Goal: Task Accomplishment & Management: Manage account settings

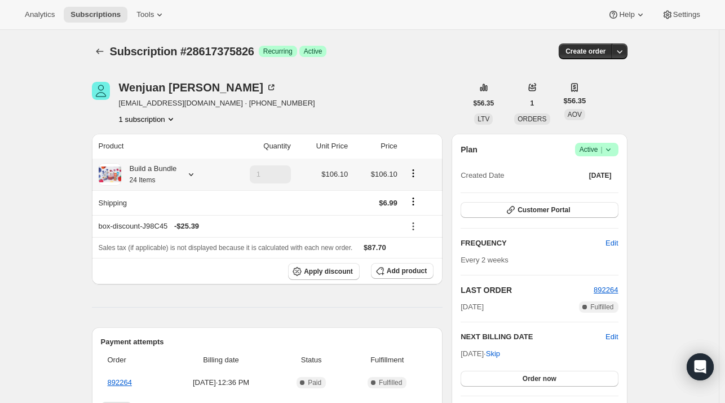
click at [191, 174] on icon at bounding box center [191, 174] width 11 height 11
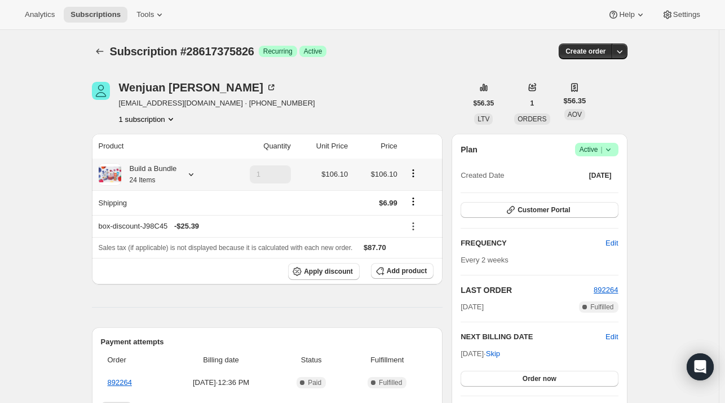
click at [193, 175] on icon at bounding box center [191, 174] width 11 height 11
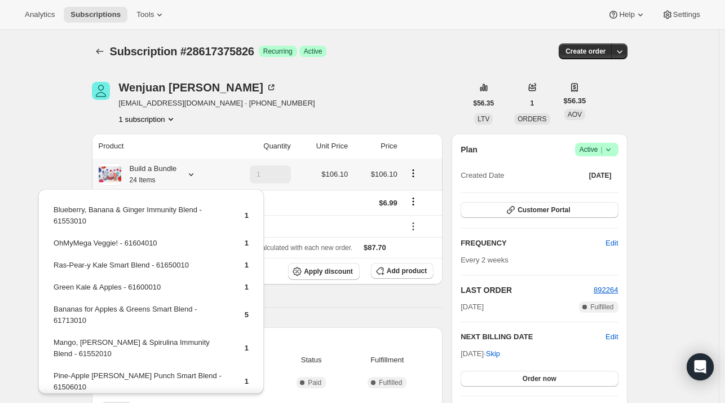
click at [189, 176] on icon at bounding box center [191, 174] width 11 height 11
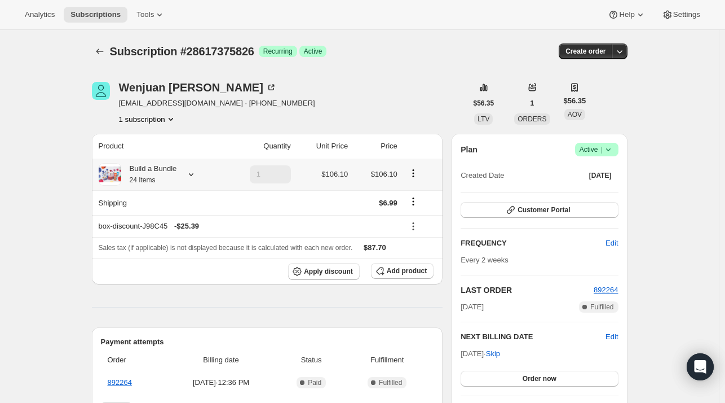
click at [226, 168] on td "1" at bounding box center [258, 174] width 71 height 32
click at [192, 176] on icon at bounding box center [191, 174] width 11 height 11
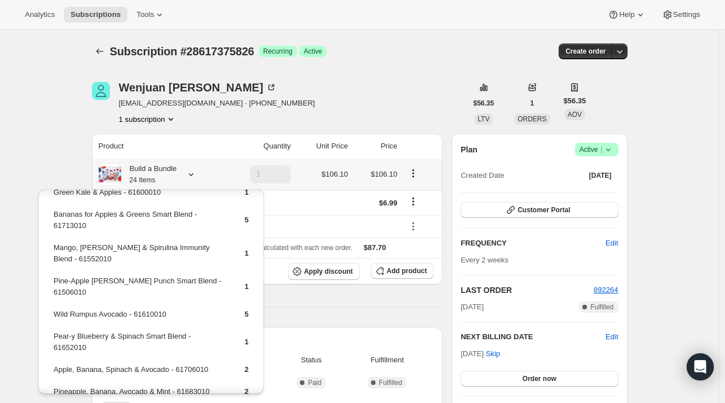
scroll to position [113, 0]
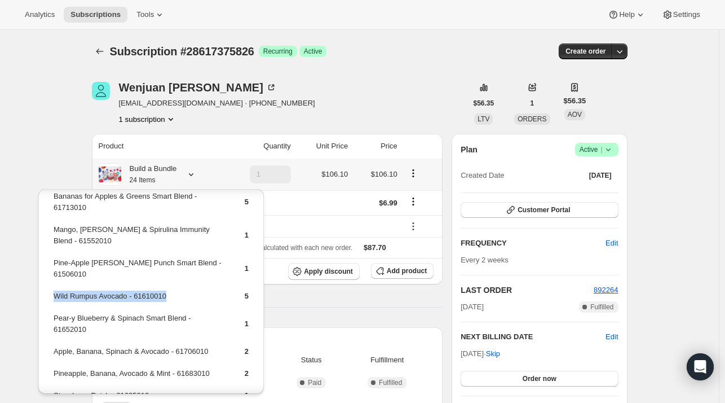
drag, startPoint x: 152, startPoint y: 287, endPoint x: 54, endPoint y: 283, distance: 98.2
click at [54, 290] on td "Wild Rumpus Avocado - 61610010" at bounding box center [139, 300] width 173 height 21
copy td "Wild Rumpus Avocado - 61610010"
click at [394, 268] on span "Add product" at bounding box center [407, 270] width 40 height 9
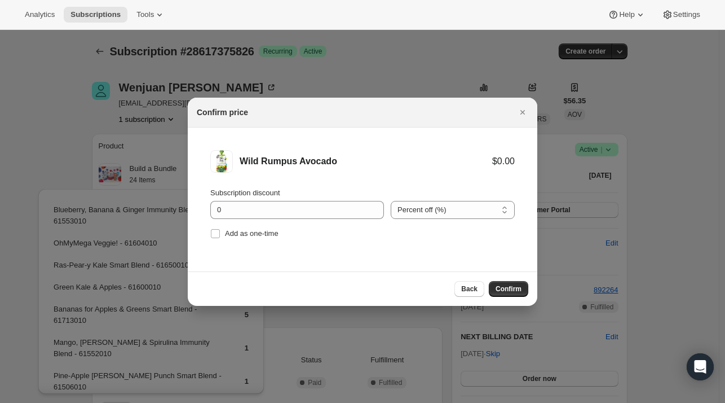
click at [280, 219] on div "Subscription discount 0 Percent off (%) Amount off ($) Percent off (%) Add as o…" at bounding box center [362, 214] width 305 height 54
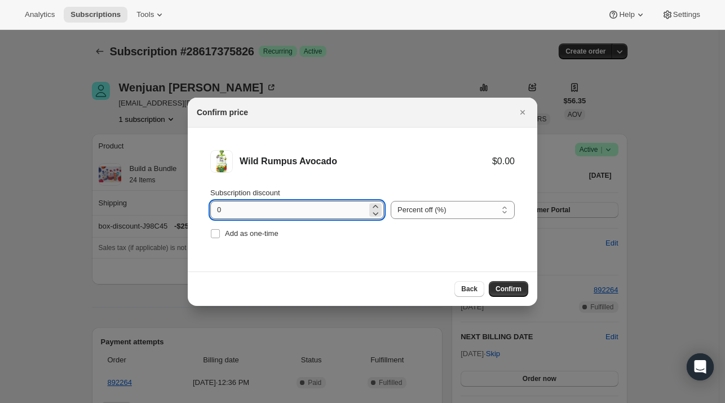
click at [284, 211] on input "0" at bounding box center [288, 210] width 157 height 18
type input "100"
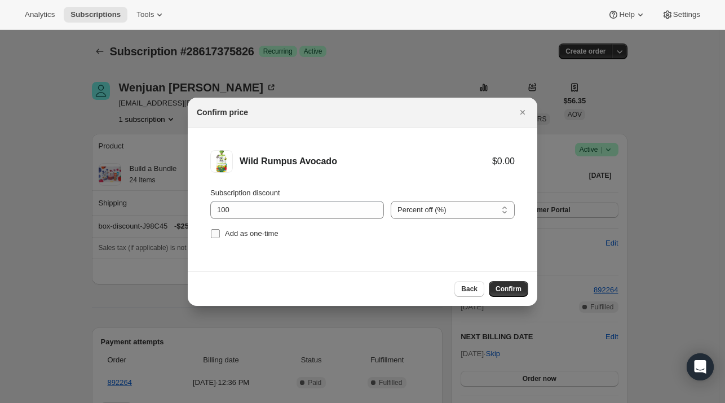
click at [257, 231] on span "Add as one-time" at bounding box center [252, 233] width 54 height 8
click at [220, 231] on input "Add as one-time" at bounding box center [215, 233] width 9 height 9
checkbox input "true"
click at [503, 284] on span "Confirm" at bounding box center [509, 288] width 26 height 9
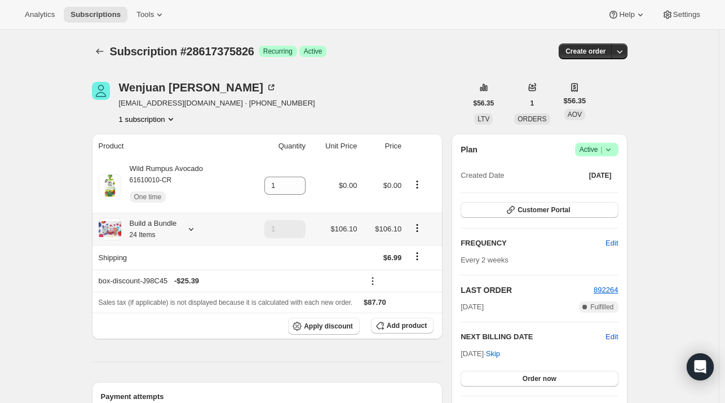
click at [191, 231] on icon at bounding box center [191, 228] width 11 height 11
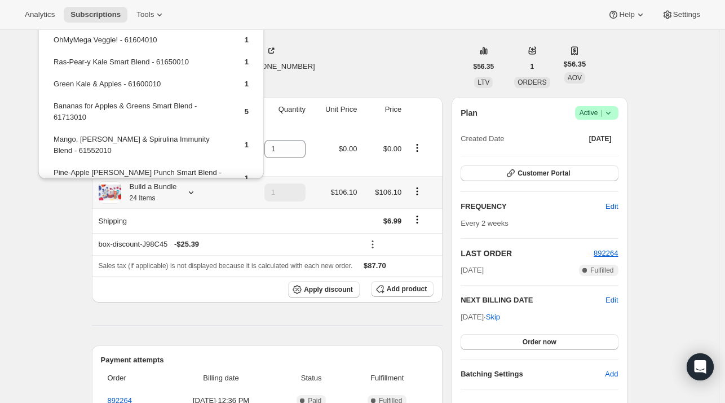
scroll to position [56, 0]
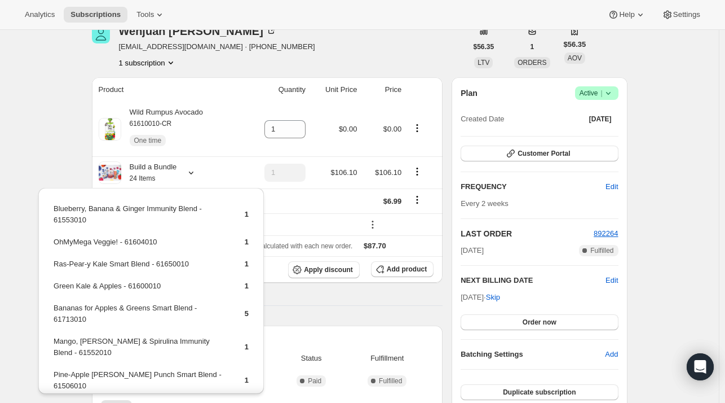
click at [375, 34] on div "Wenjuan Jiang rmzr@hotmail.com · +14125081512 1 subscription" at bounding box center [279, 46] width 375 height 43
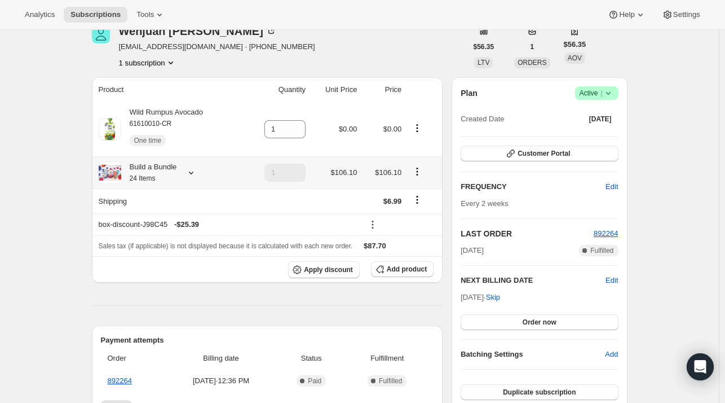
click at [194, 174] on icon at bounding box center [191, 172] width 11 height 11
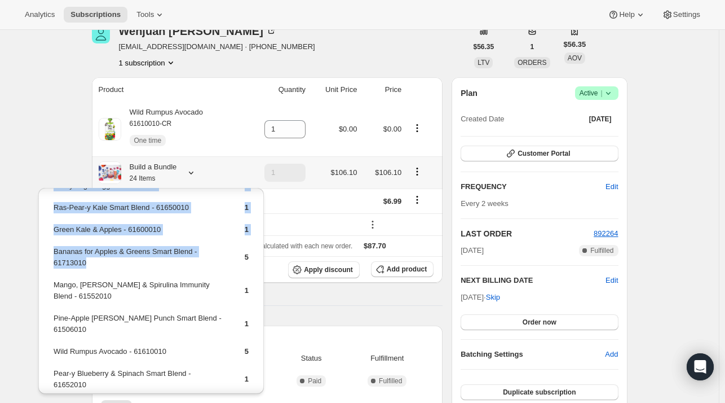
drag, startPoint x: 105, startPoint y: 263, endPoint x: 51, endPoint y: 253, distance: 55.1
click at [51, 253] on div "Blueberry, Banana & Ginger Immunity Blend - 61553010 1 OhMyMega Veggie! - 61604…" at bounding box center [151, 344] width 226 height 426
click at [106, 265] on td "Bananas for Apples & Greens Smart Blend - 61713010" at bounding box center [139, 261] width 173 height 32
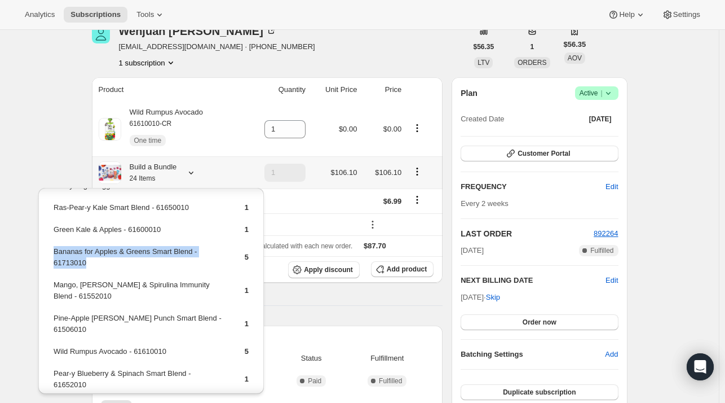
drag, startPoint x: 104, startPoint y: 262, endPoint x: 54, endPoint y: 255, distance: 50.7
click at [54, 255] on td "Bananas for Apples & Greens Smart Blend - 61713010" at bounding box center [139, 261] width 173 height 32
copy td "Bananas for Apples & Greens Smart Blend - 61713010"
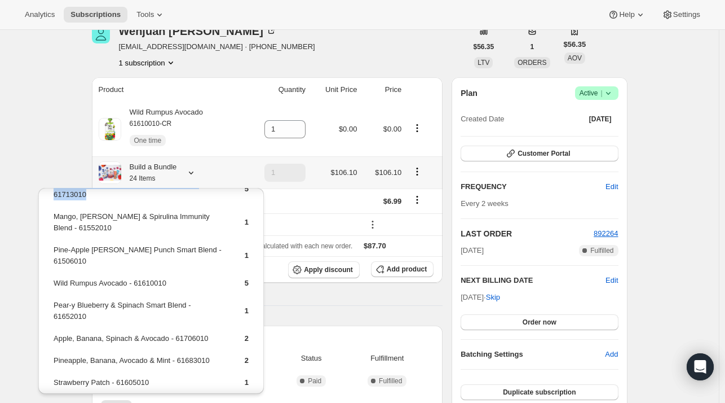
scroll to position [169, 0]
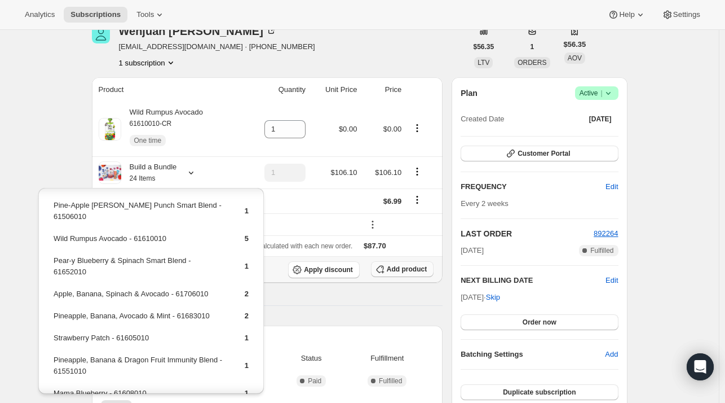
click at [386, 274] on icon "button" at bounding box center [380, 268] width 11 height 11
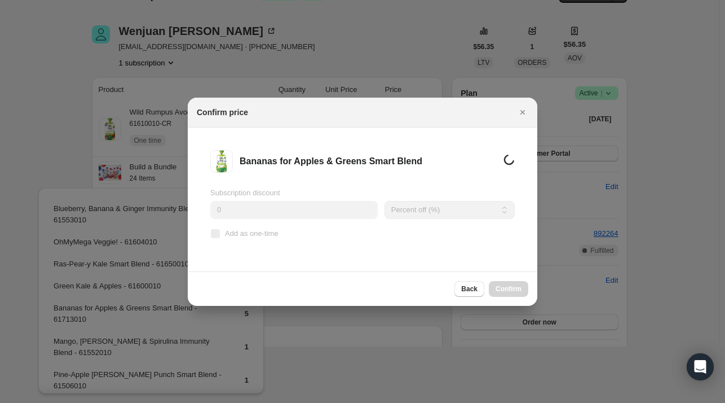
scroll to position [56, 0]
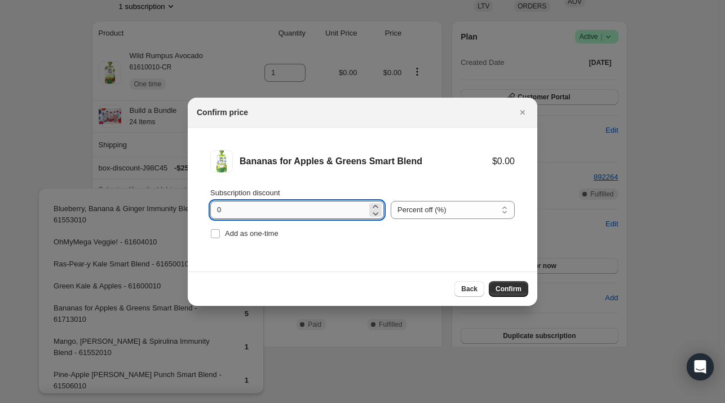
click at [283, 215] on input "0" at bounding box center [288, 210] width 157 height 18
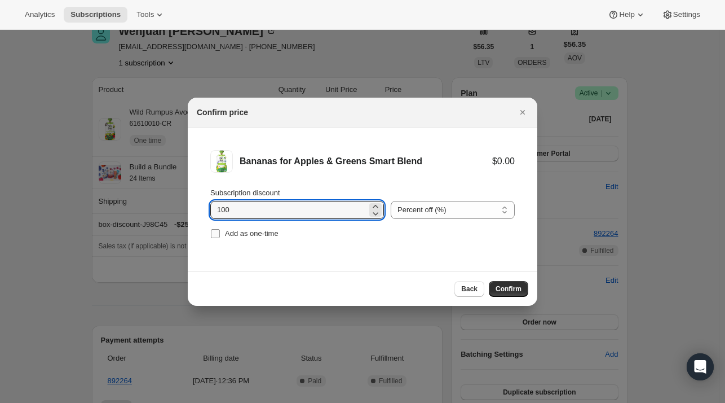
type input "100"
click at [236, 236] on span "Add as one-time" at bounding box center [252, 233] width 54 height 8
click at [220, 236] on input "Add as one-time" at bounding box center [215, 233] width 9 height 9
checkbox input "true"
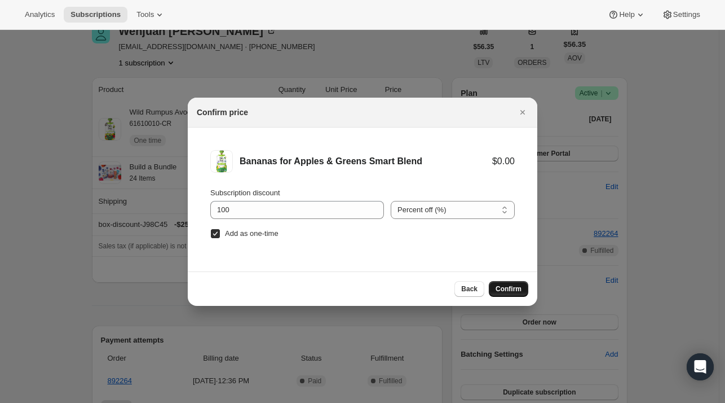
click at [521, 287] on span "Confirm" at bounding box center [509, 288] width 26 height 9
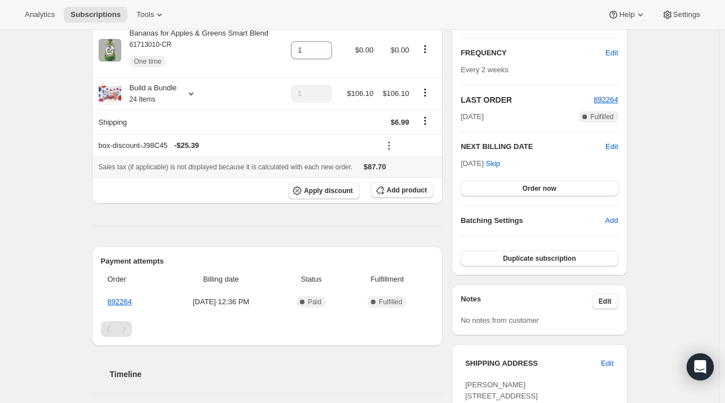
scroll to position [86, 0]
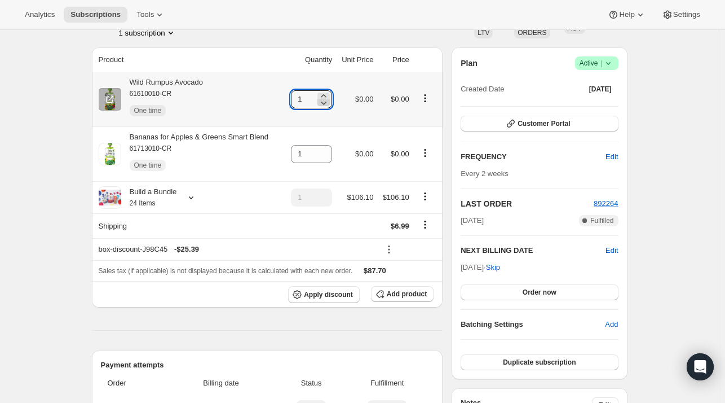
drag, startPoint x: 327, startPoint y: 94, endPoint x: 326, endPoint y: 99, distance: 5.8
click at [327, 95] on icon at bounding box center [323, 95] width 11 height 11
type input "2"
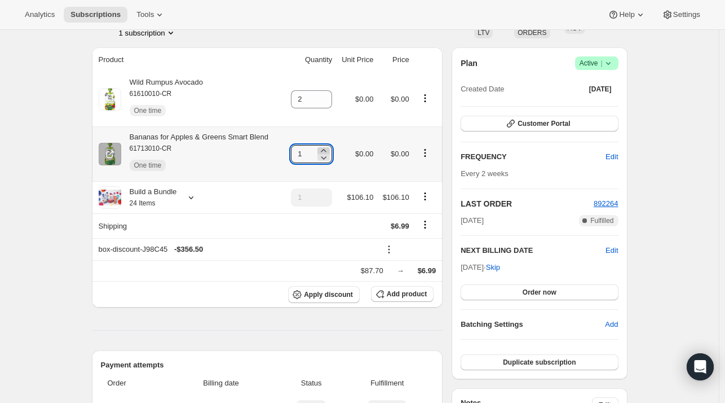
click at [326, 149] on icon at bounding box center [323, 150] width 11 height 11
type input "2"
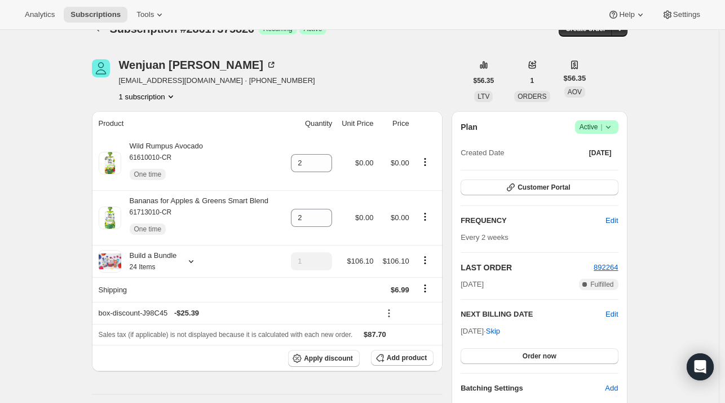
scroll to position [0, 0]
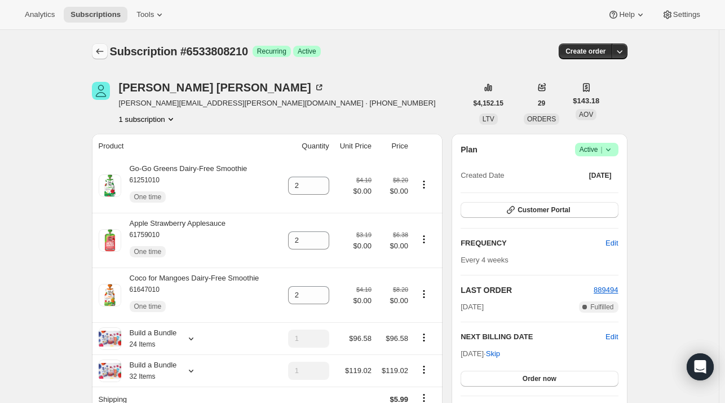
click at [102, 52] on icon "Subscriptions" at bounding box center [99, 51] width 11 height 11
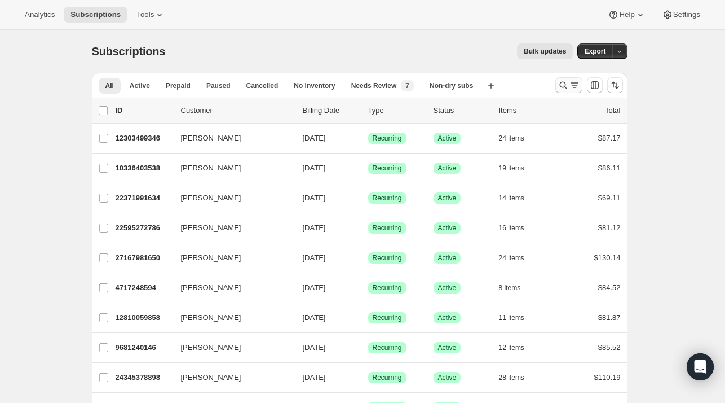
click at [564, 81] on icon "Search and filter results" at bounding box center [563, 85] width 11 height 11
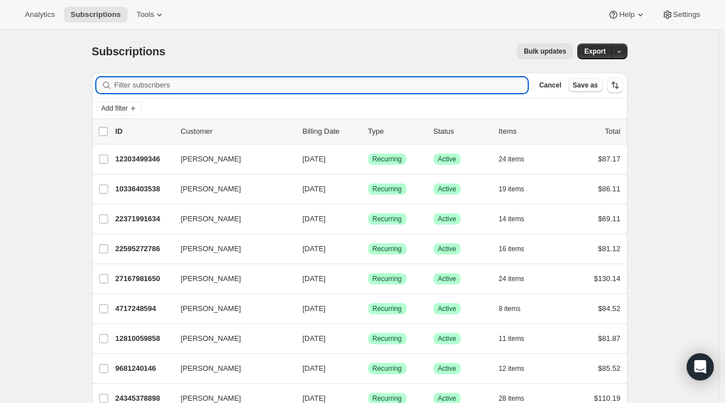
click at [197, 91] on input "Filter subscribers" at bounding box center [321, 85] width 414 height 16
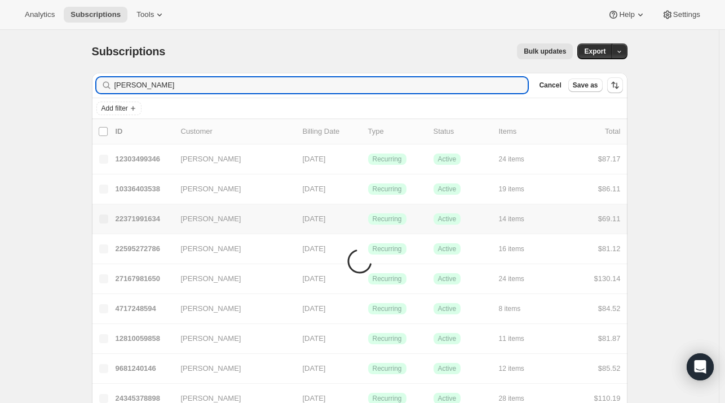
type input "Noelle Thomas"
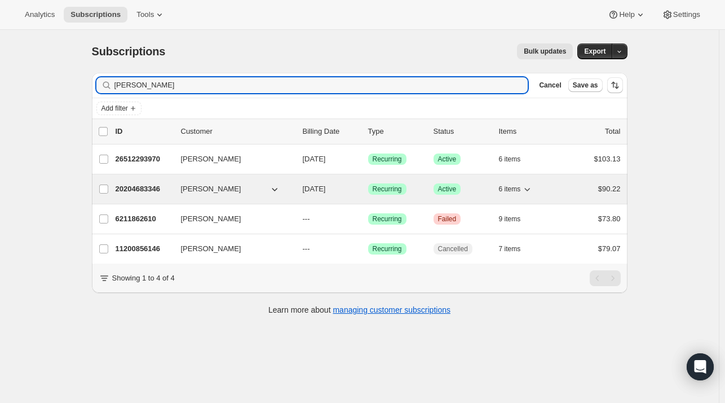
click at [138, 181] on div "20204683346 Noelle Thomas 09/24/2025 Success Recurring Success Active 6 items $…" at bounding box center [368, 189] width 505 height 16
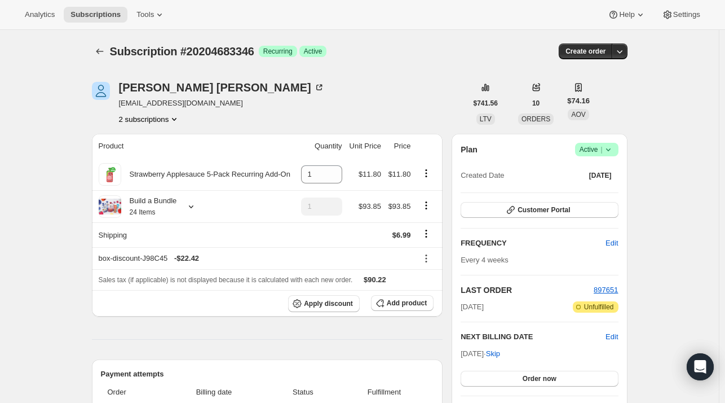
click at [144, 116] on button "2 subscriptions" at bounding box center [149, 118] width 61 height 11
click at [158, 156] on span "26512293970" at bounding box center [152, 158] width 78 height 11
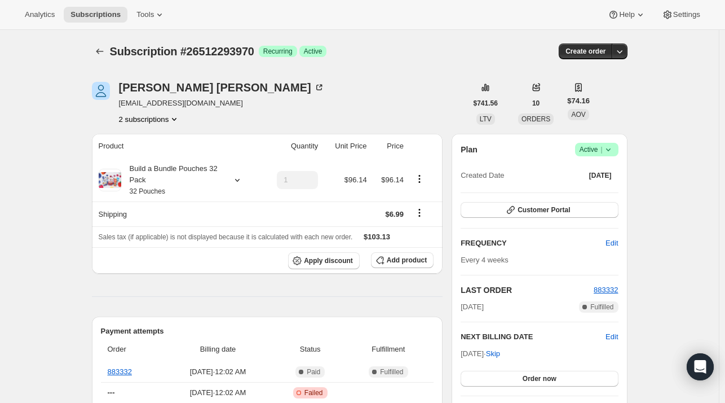
click at [135, 116] on button "2 subscriptions" at bounding box center [149, 118] width 61 height 11
click at [160, 142] on span "20204683346" at bounding box center [152, 139] width 78 height 11
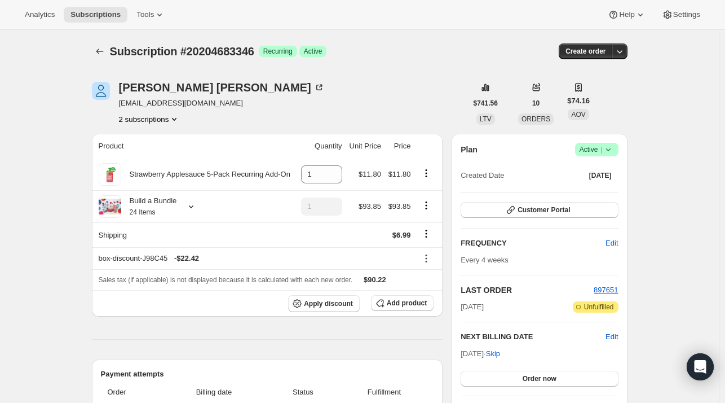
click at [441, 114] on div "Noelle Thomas neraceevents@gmail.com 2 subscriptions" at bounding box center [279, 103] width 375 height 43
click at [153, 122] on button "2 subscriptions" at bounding box center [149, 118] width 61 height 11
click at [150, 155] on span "26512293970" at bounding box center [135, 159] width 45 height 8
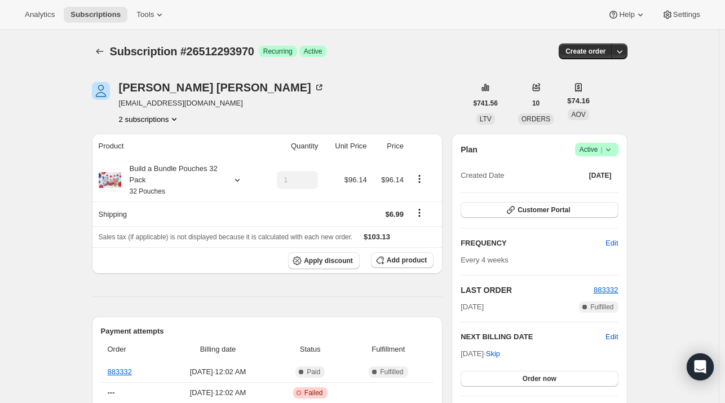
click at [151, 120] on button "2 subscriptions" at bounding box center [149, 118] width 61 height 11
click at [135, 135] on span "20204683346" at bounding box center [135, 139] width 45 height 8
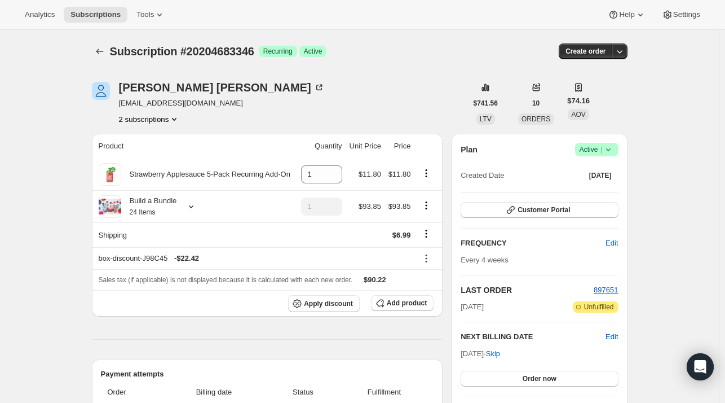
click at [160, 118] on button "2 subscriptions" at bounding box center [149, 118] width 61 height 11
click at [146, 155] on span "26512293970" at bounding box center [135, 159] width 45 height 8
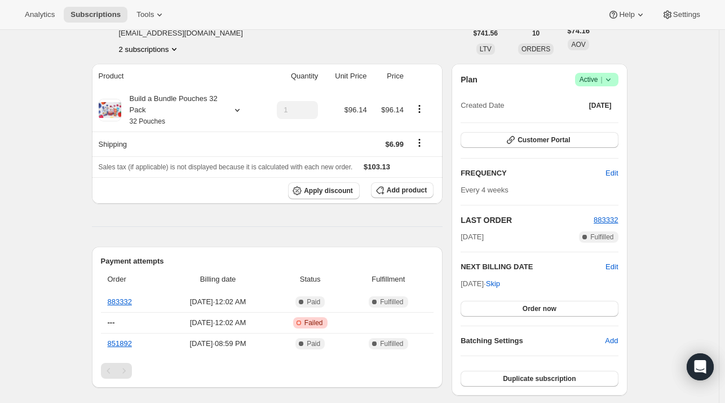
scroll to position [113, 0]
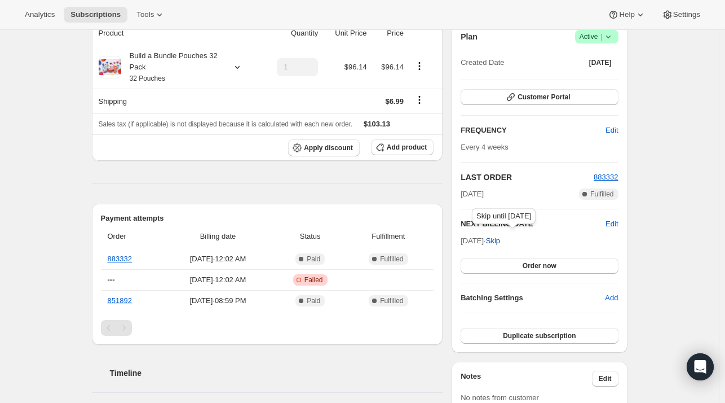
click at [500, 239] on span "Skip" at bounding box center [493, 240] width 14 height 11
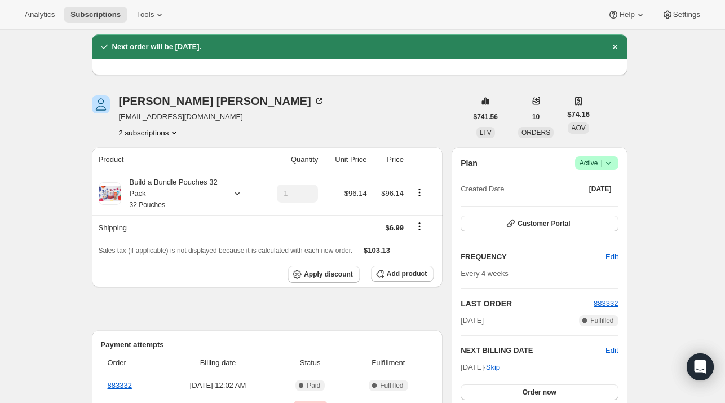
scroll to position [0, 0]
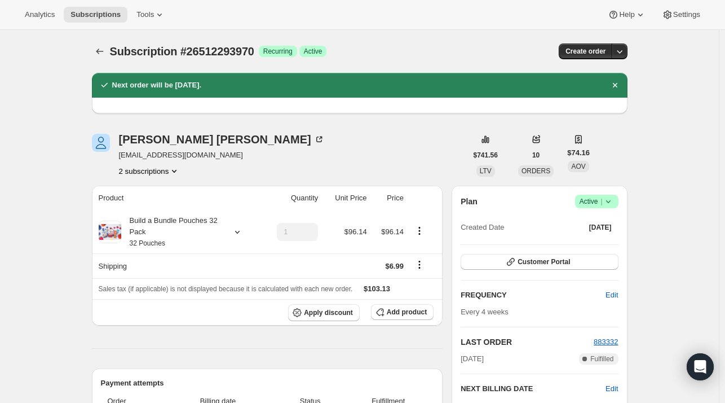
click at [162, 171] on button "2 subscriptions" at bounding box center [149, 170] width 61 height 11
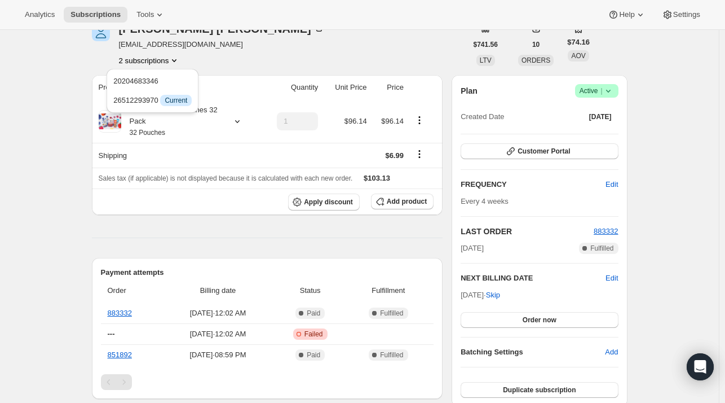
scroll to position [113, 0]
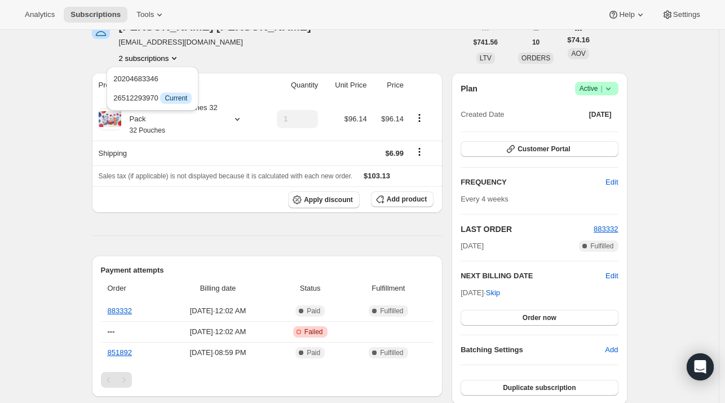
click at [150, 59] on button "2 subscriptions" at bounding box center [149, 57] width 61 height 11
click at [152, 78] on span "20204683346" at bounding box center [135, 78] width 45 height 8
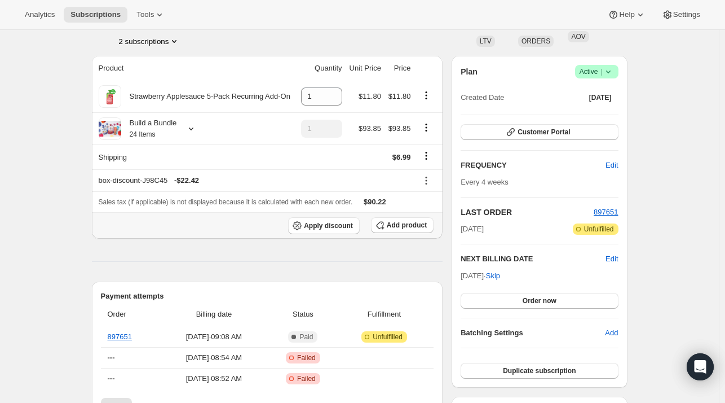
scroll to position [56, 0]
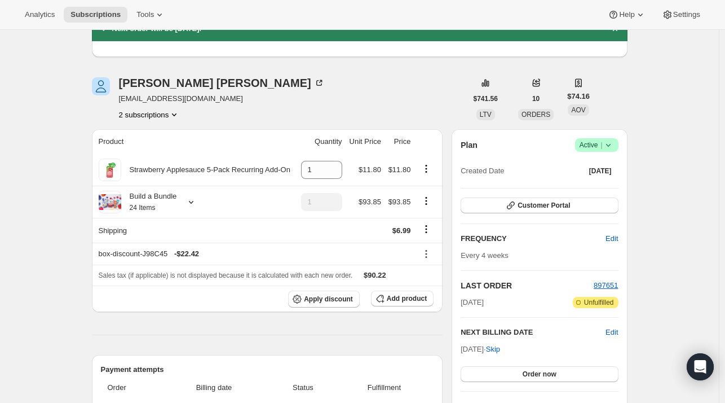
click at [155, 117] on button "2 subscriptions" at bounding box center [149, 114] width 61 height 11
click at [144, 152] on span "26512293970" at bounding box center [135, 154] width 45 height 8
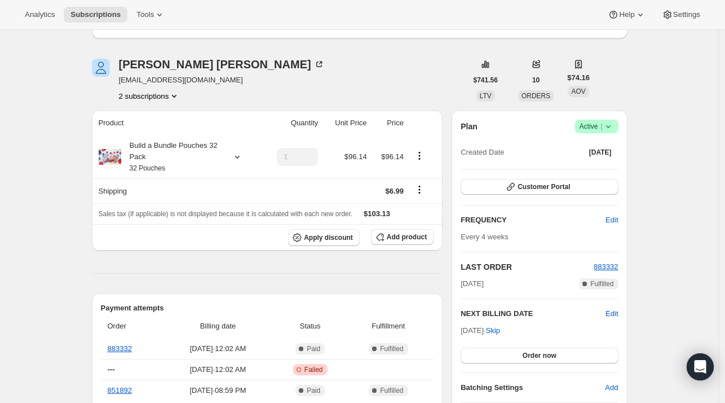
scroll to position [56, 0]
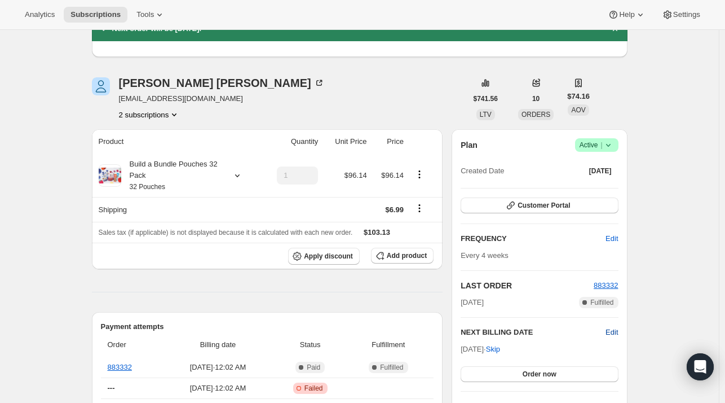
click at [615, 332] on span "Edit" at bounding box center [612, 332] width 12 height 11
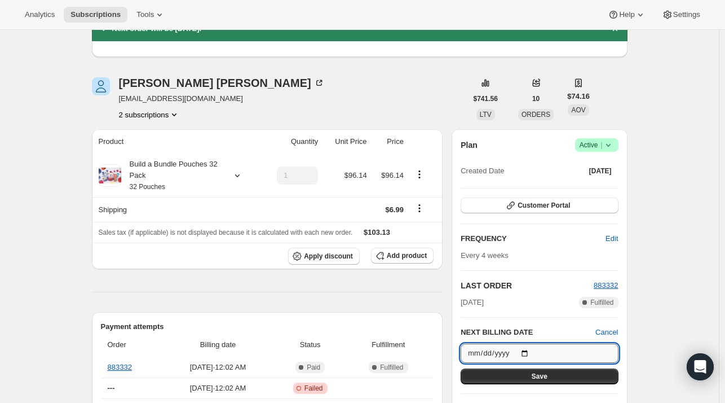
click at [532, 352] on input "2025-09-29" at bounding box center [539, 352] width 157 height 19
type input "2025-09-15"
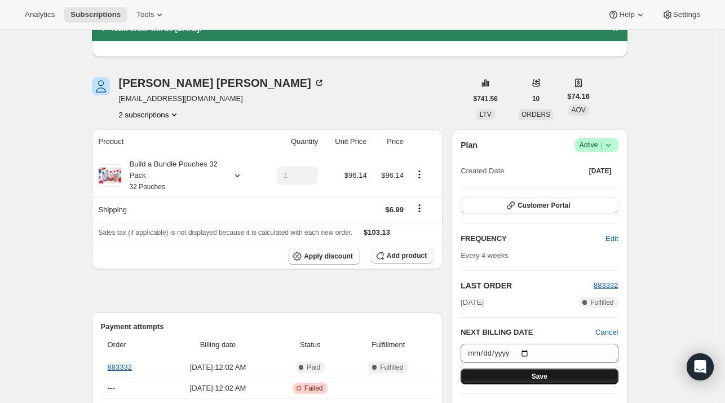
click at [517, 371] on button "Save" at bounding box center [539, 376] width 157 height 16
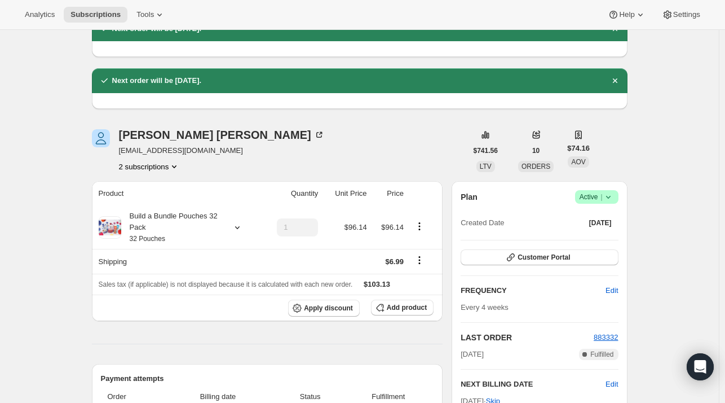
click at [144, 170] on button "2 subscriptions" at bounding box center [149, 166] width 61 height 11
click at [148, 179] on button "20204683346" at bounding box center [152, 187] width 85 height 18
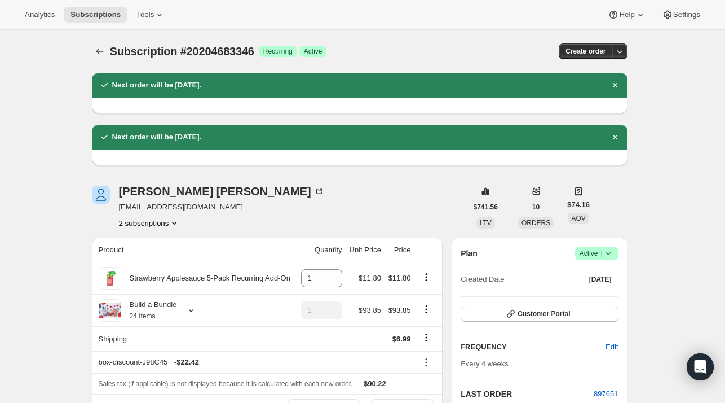
click at [163, 224] on button "2 subscriptions" at bounding box center [149, 222] width 61 height 11
click at [147, 259] on span "26512293970" at bounding box center [135, 262] width 45 height 8
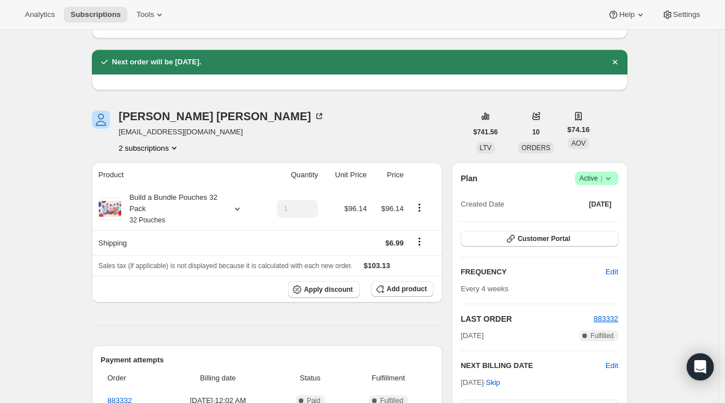
scroll to position [56, 0]
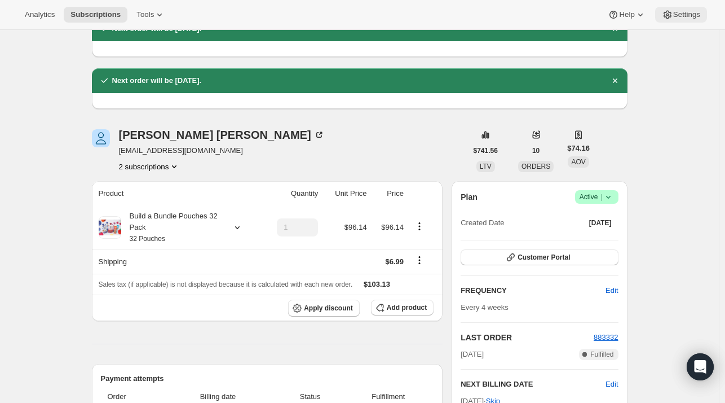
drag, startPoint x: 686, startPoint y: 149, endPoint x: 657, endPoint y: 15, distance: 137.3
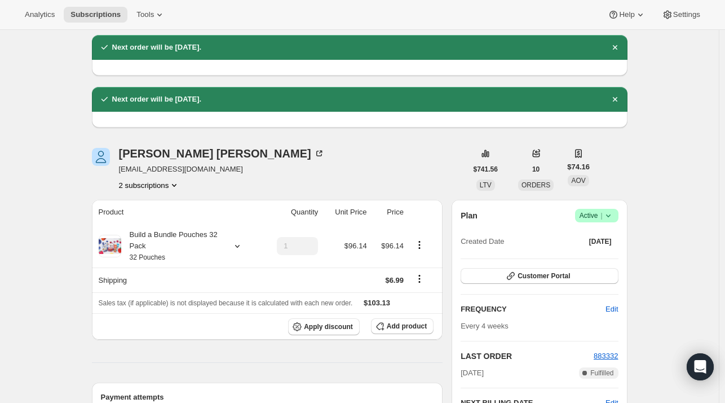
scroll to position [0, 0]
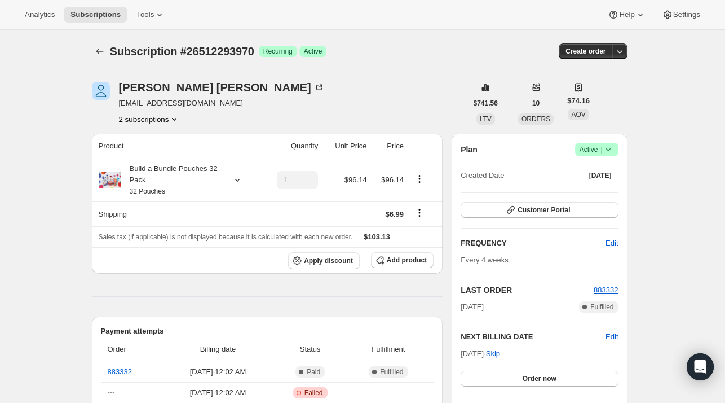
click at [151, 116] on button "2 subscriptions" at bounding box center [149, 118] width 61 height 11
click at [147, 144] on span "20204683346" at bounding box center [135, 139] width 45 height 8
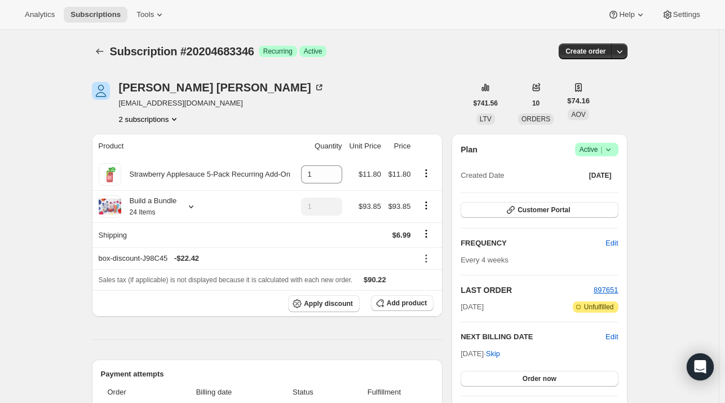
click at [147, 119] on button "2 subscriptions" at bounding box center [149, 118] width 61 height 11
click at [151, 156] on span "26512293970" at bounding box center [135, 159] width 45 height 8
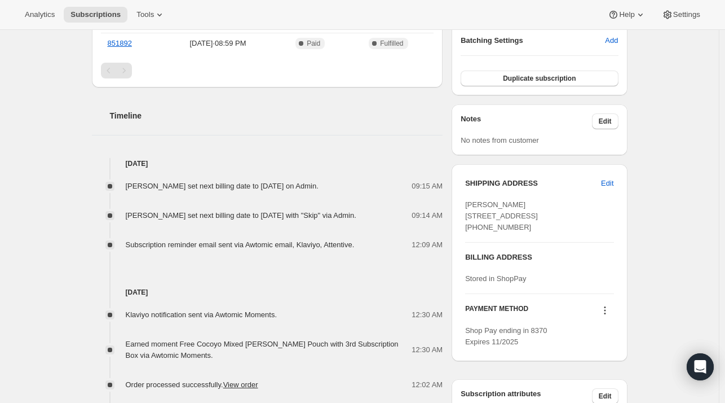
scroll to position [451, 0]
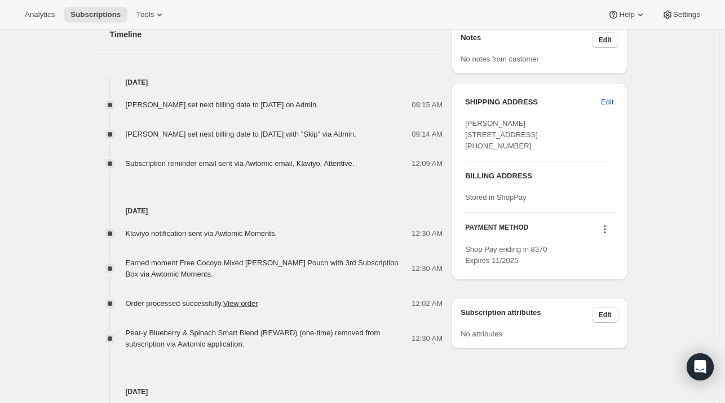
click at [614, 235] on button at bounding box center [605, 229] width 18 height 12
click at [531, 265] on span "Shop Pay ending in 8370 Expires 11/2025" at bounding box center [506, 255] width 82 height 20
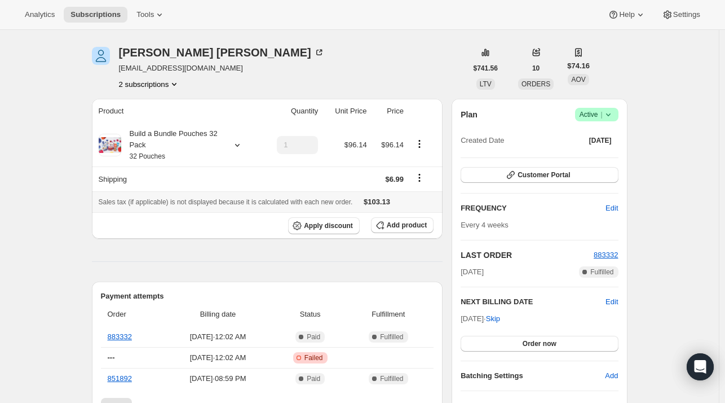
scroll to position [0, 0]
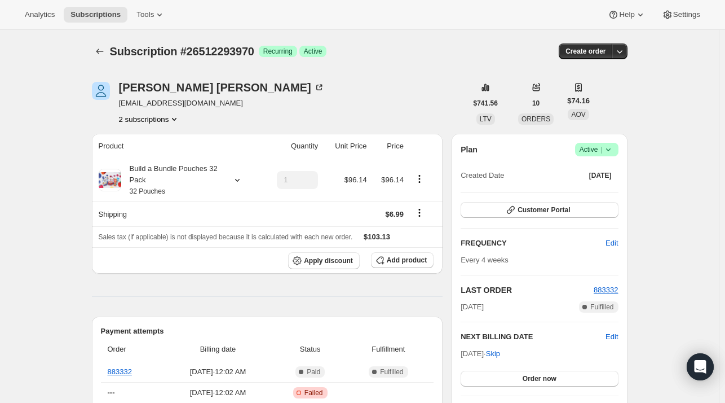
click at [173, 122] on icon "Product actions" at bounding box center [174, 118] width 11 height 11
click at [157, 139] on span "20204683346" at bounding box center [152, 139] width 78 height 11
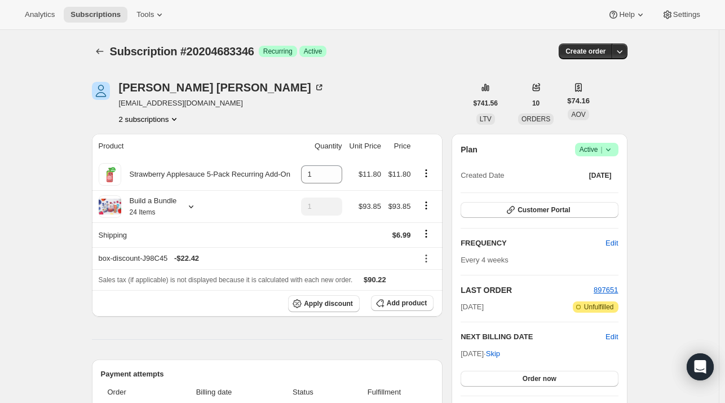
click at [149, 118] on button "2 subscriptions" at bounding box center [149, 118] width 61 height 11
click at [143, 156] on span "26512293970" at bounding box center [135, 159] width 45 height 8
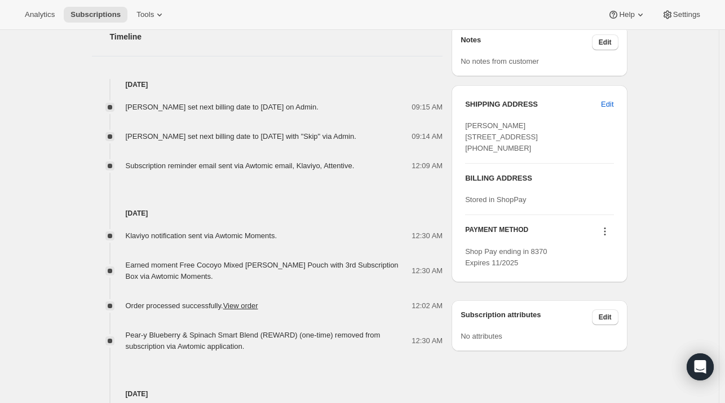
scroll to position [451, 0]
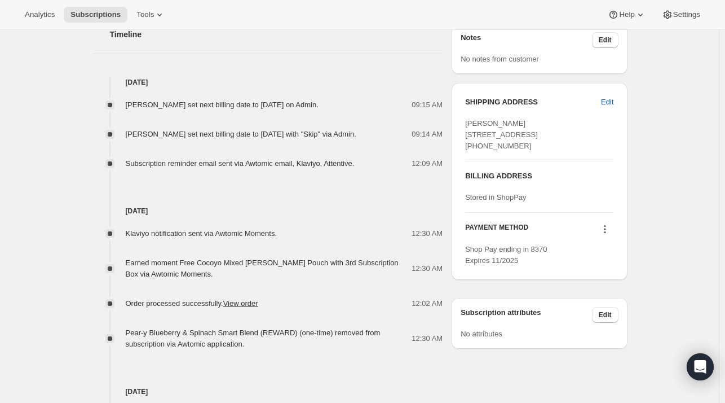
click at [606, 235] on icon at bounding box center [605, 228] width 11 height 11
click at [692, 188] on div "Subscription #26512293970. This page is ready Subscription #26512293970 Success…" at bounding box center [359, 115] width 719 height 1072
click at [606, 235] on icon at bounding box center [605, 228] width 11 height 11
click at [594, 293] on span "Select payment method" at bounding box center [606, 291] width 77 height 8
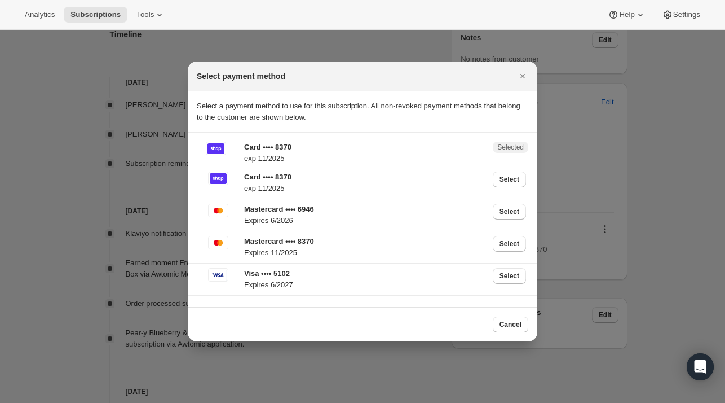
click at [224, 276] on icon ":rf5:" at bounding box center [218, 275] width 17 height 11
click at [508, 276] on span "Select" at bounding box center [510, 275] width 20 height 9
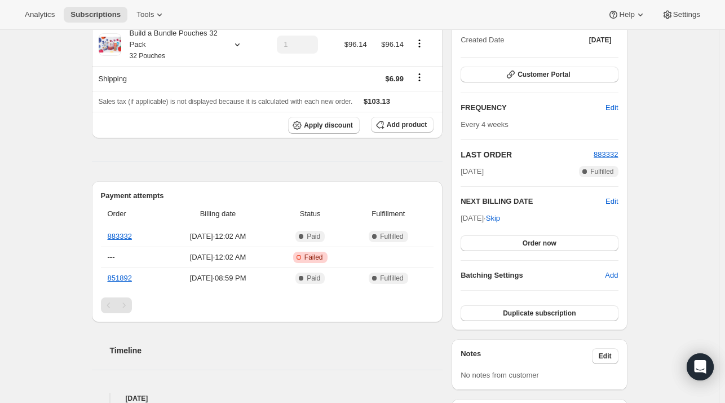
scroll to position [0, 0]
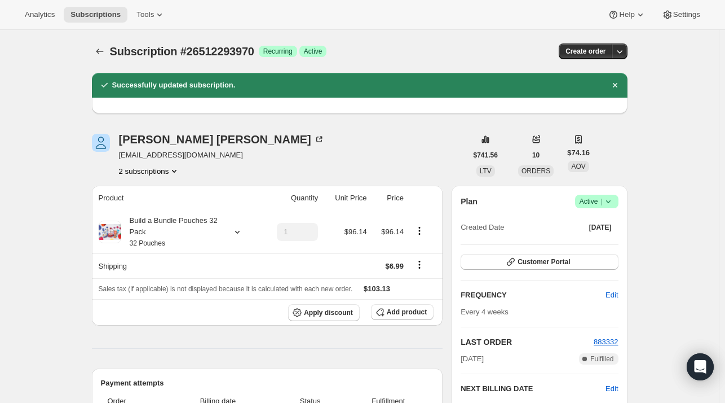
drag, startPoint x: 695, startPoint y: 49, endPoint x: 686, endPoint y: 42, distance: 11.3
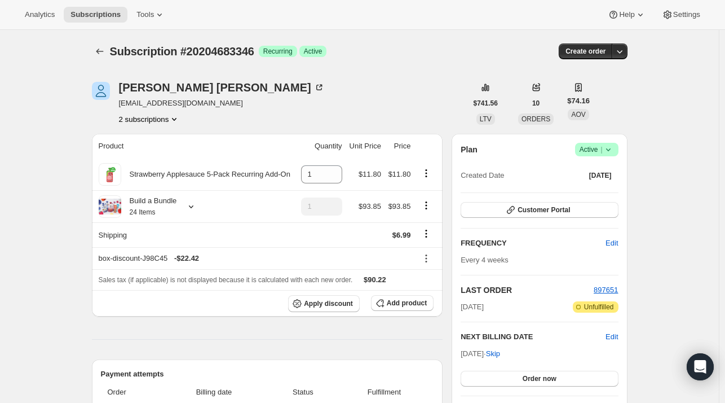
click at [142, 120] on button "2 subscriptions" at bounding box center [149, 118] width 61 height 11
drag, startPoint x: 139, startPoint y: 141, endPoint x: 146, endPoint y: 155, distance: 15.1
click at [139, 143] on span "20204683346 Info Current" at bounding box center [152, 139] width 78 height 8
click at [147, 156] on span "26512293970" at bounding box center [135, 159] width 45 height 8
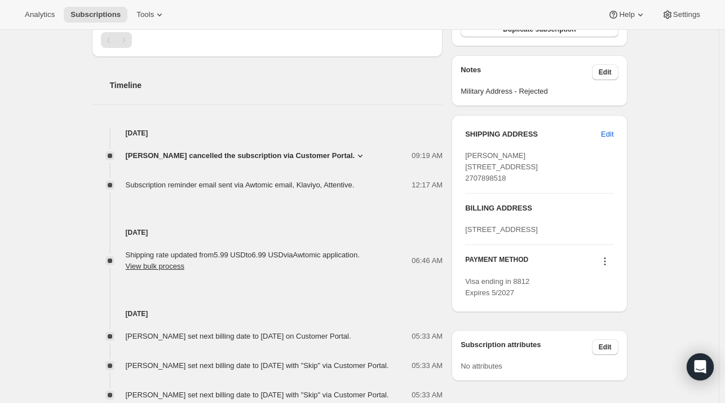
scroll to position [451, 0]
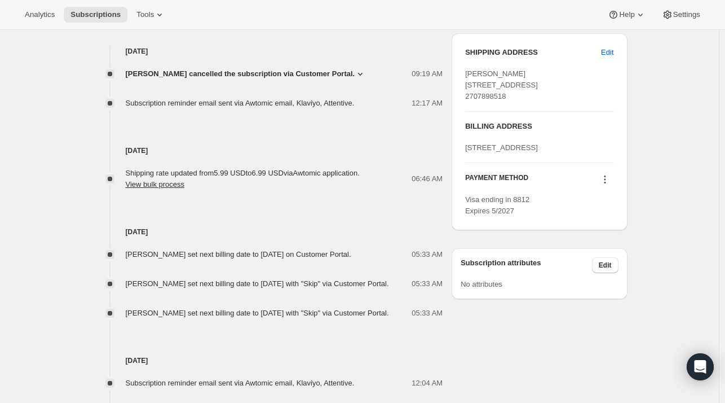
click at [218, 72] on span "[PERSON_NAME] cancelled the subscription via Customer Portal." at bounding box center [241, 73] width 230 height 11
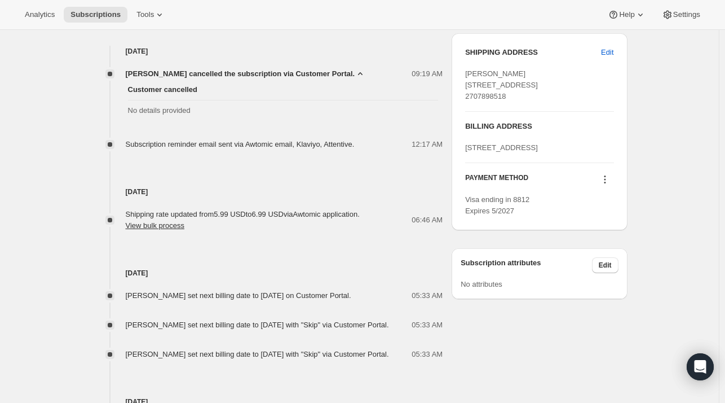
click at [238, 114] on span "No details provided" at bounding box center [283, 110] width 311 height 11
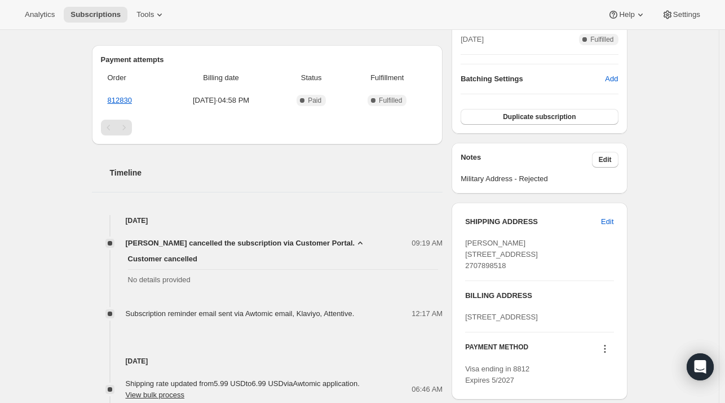
scroll to position [0, 0]
